Goal: Task Accomplishment & Management: Manage account settings

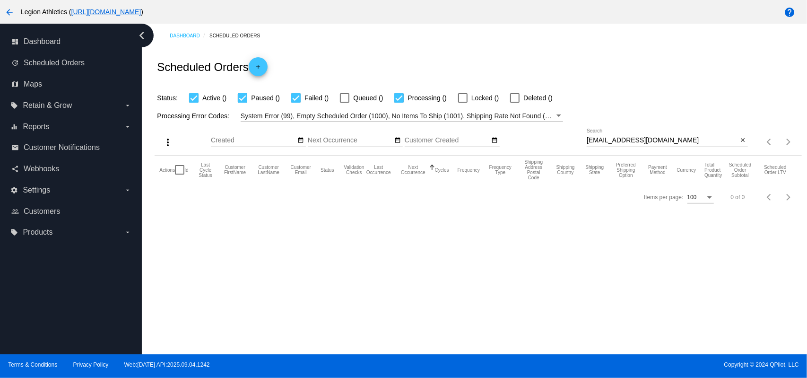
click at [617, 143] on input "junebug.jag@gmail.com" at bounding box center [662, 141] width 151 height 8
paste input "a.coe357"
type input "a.coe357@gmail.com"
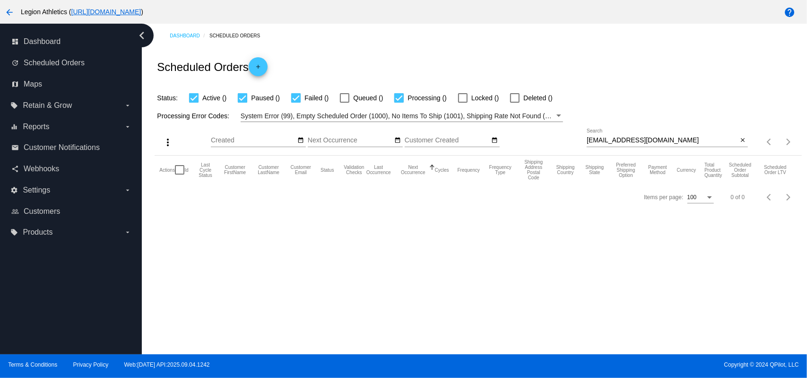
click at [601, 95] on div "Status: Active () Paused () Failed () Queued () Processing () Locked () Deleted…" at bounding box center [478, 95] width 647 height 18
click at [538, 101] on div at bounding box center [536, 97] width 9 height 9
click at [537, 103] on input "Deleted (2)" at bounding box center [536, 103] width 0 height 0
checkbox input "true"
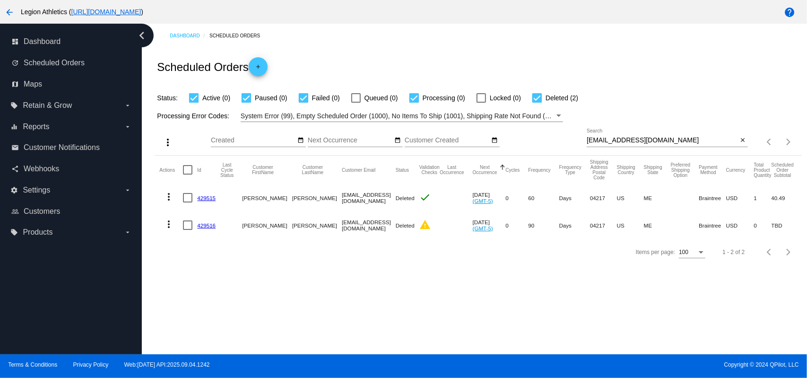
click at [625, 134] on div "a.coe357@gmail.com Search" at bounding box center [662, 138] width 151 height 18
click at [624, 138] on input "a.coe357@gmail.com" at bounding box center [662, 141] width 151 height 8
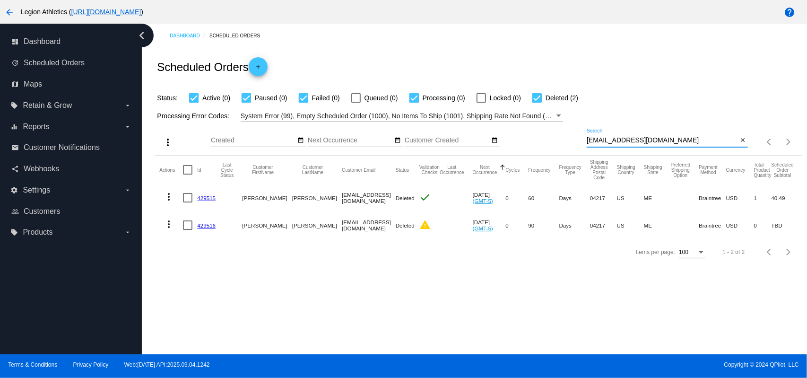
paste input "stephenhandly"
type input "stephenhandly@gmail.com"
click at [541, 60] on div "Scheduled Orders add" at bounding box center [478, 67] width 647 height 38
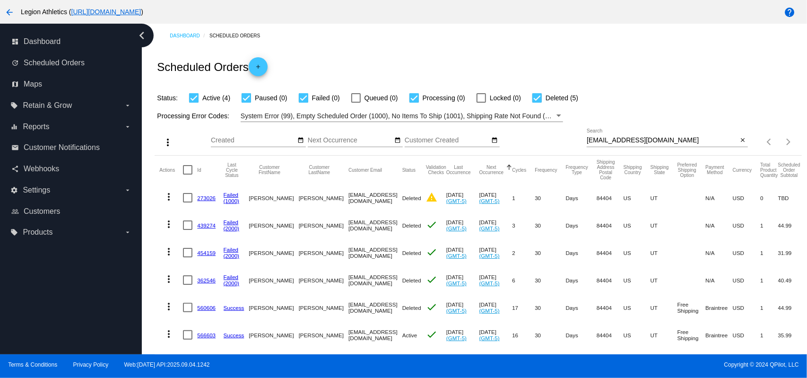
click at [540, 95] on div at bounding box center [536, 97] width 9 height 9
click at [537, 103] on input "Deleted (5)" at bounding box center [536, 103] width 0 height 0
checkbox input "false"
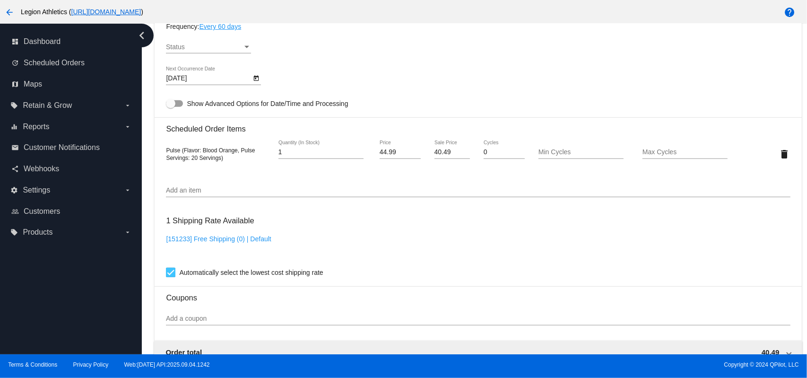
scroll to position [378, 0]
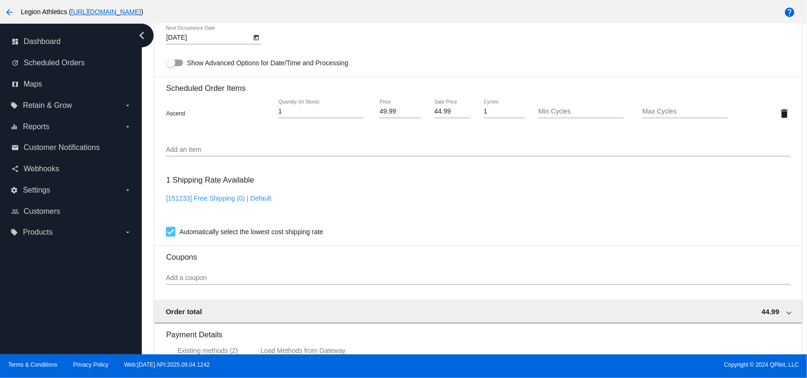
scroll to position [504, 0]
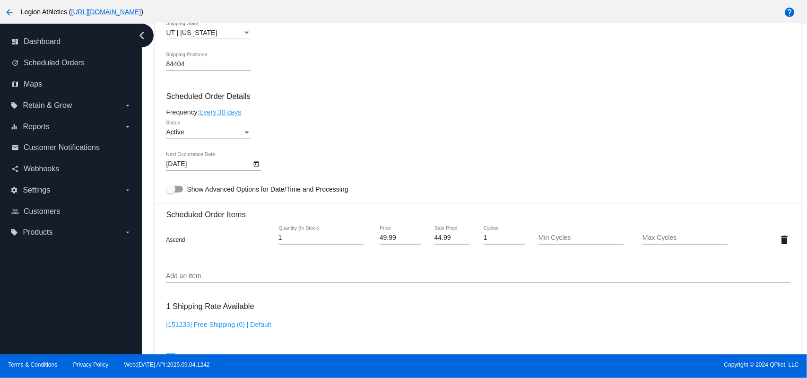
click at [191, 131] on div "Active" at bounding box center [204, 133] width 77 height 8
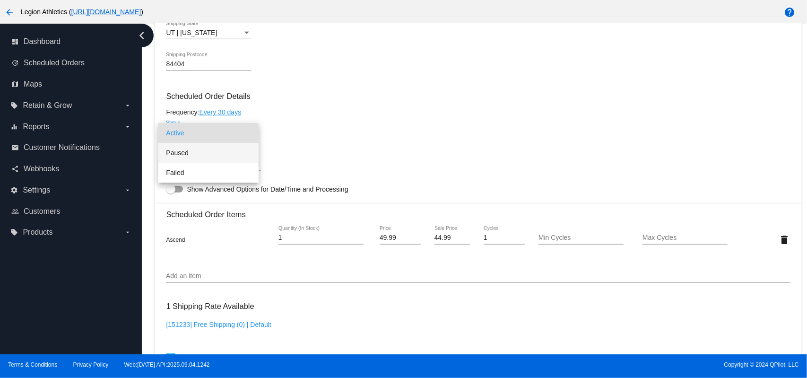
click at [195, 151] on span "Paused" at bounding box center [208, 153] width 85 height 20
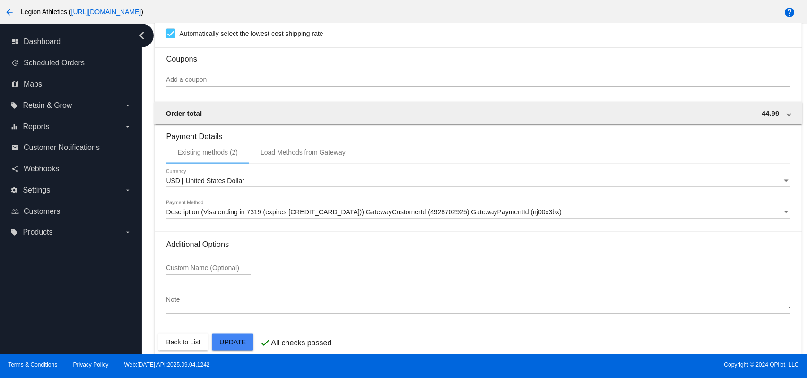
scroll to position [840, 0]
